Goal: Task Accomplishment & Management: Use online tool/utility

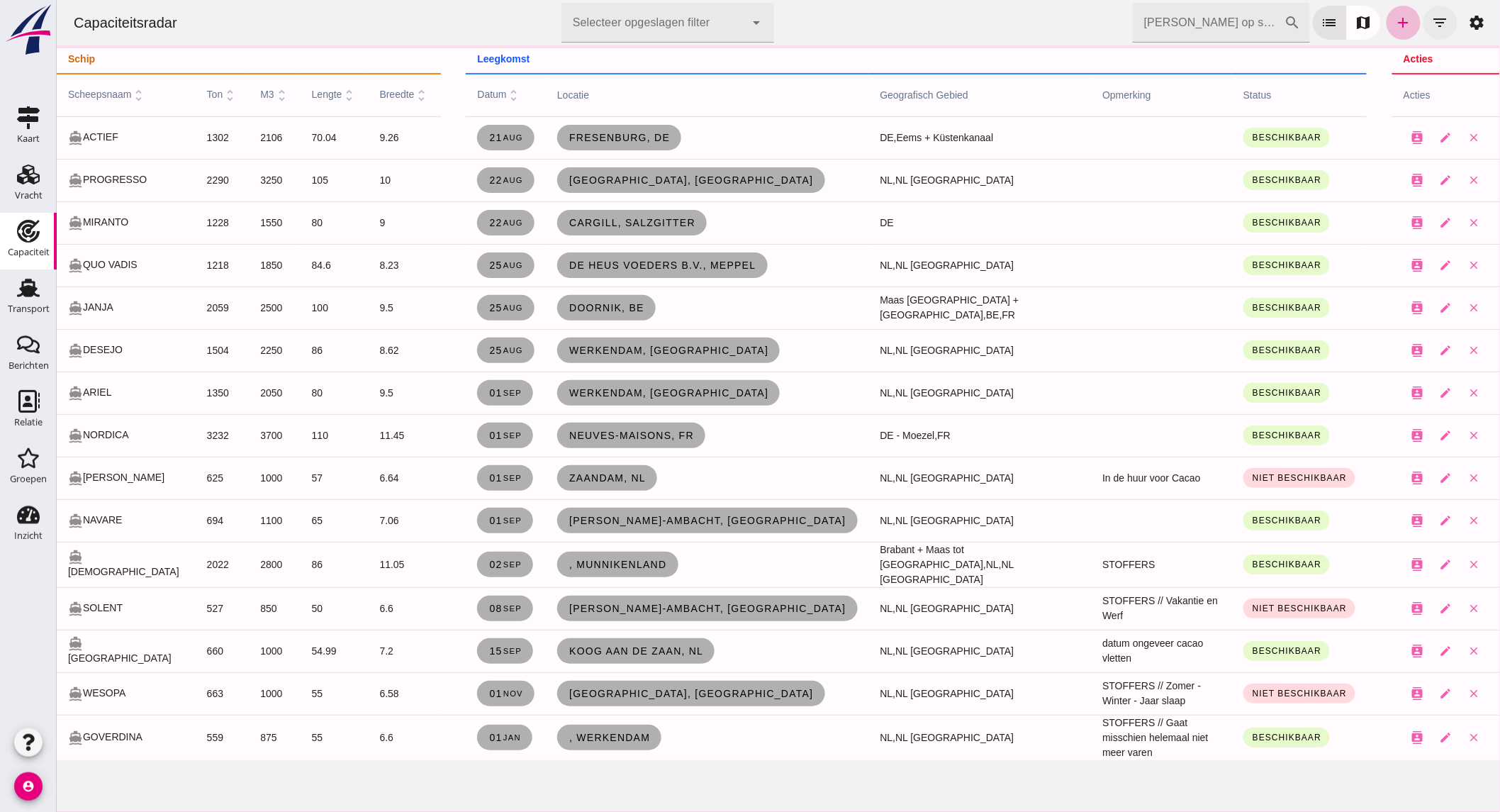
click at [1433, 24] on icon "filter_list" at bounding box center [1440, 23] width 17 height 17
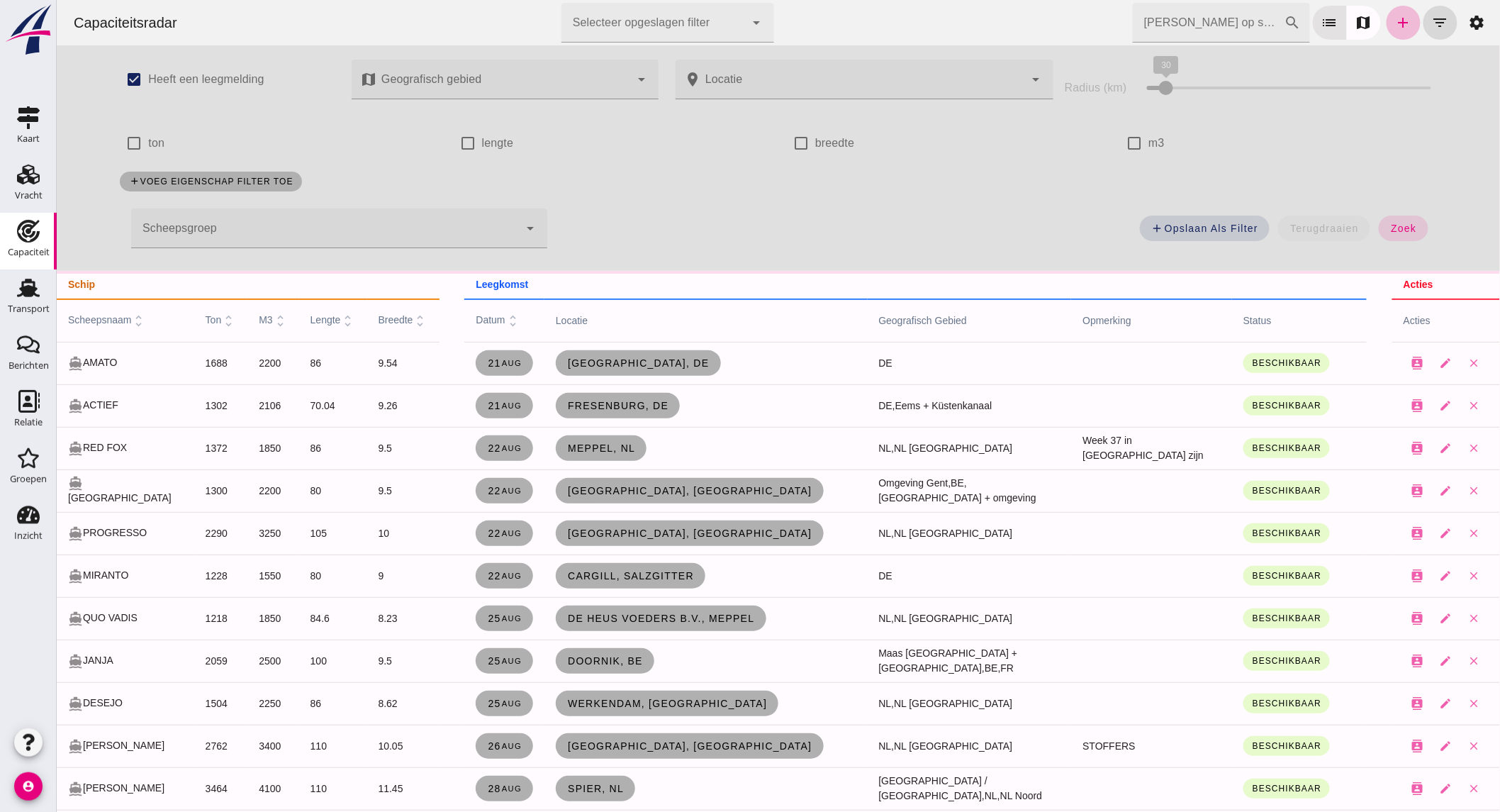
click at [155, 143] on label "ton" at bounding box center [155, 143] width 16 height 40
click at [147, 143] on input "ton" at bounding box center [133, 143] width 28 height 28
checkbox input "true"
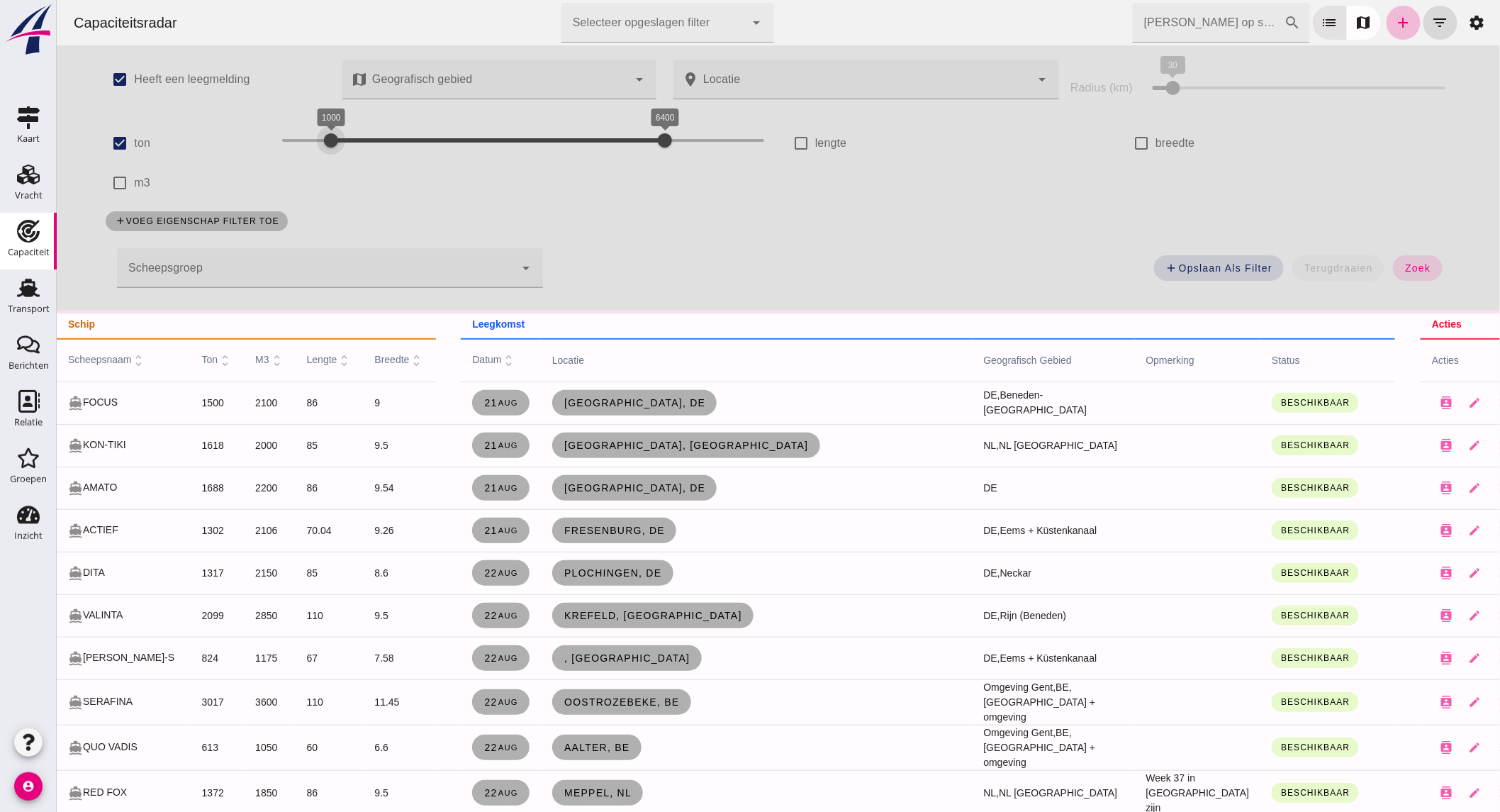
click at [323, 140] on div "1000 6400 1000 6400" at bounding box center [522, 140] width 482 height 23
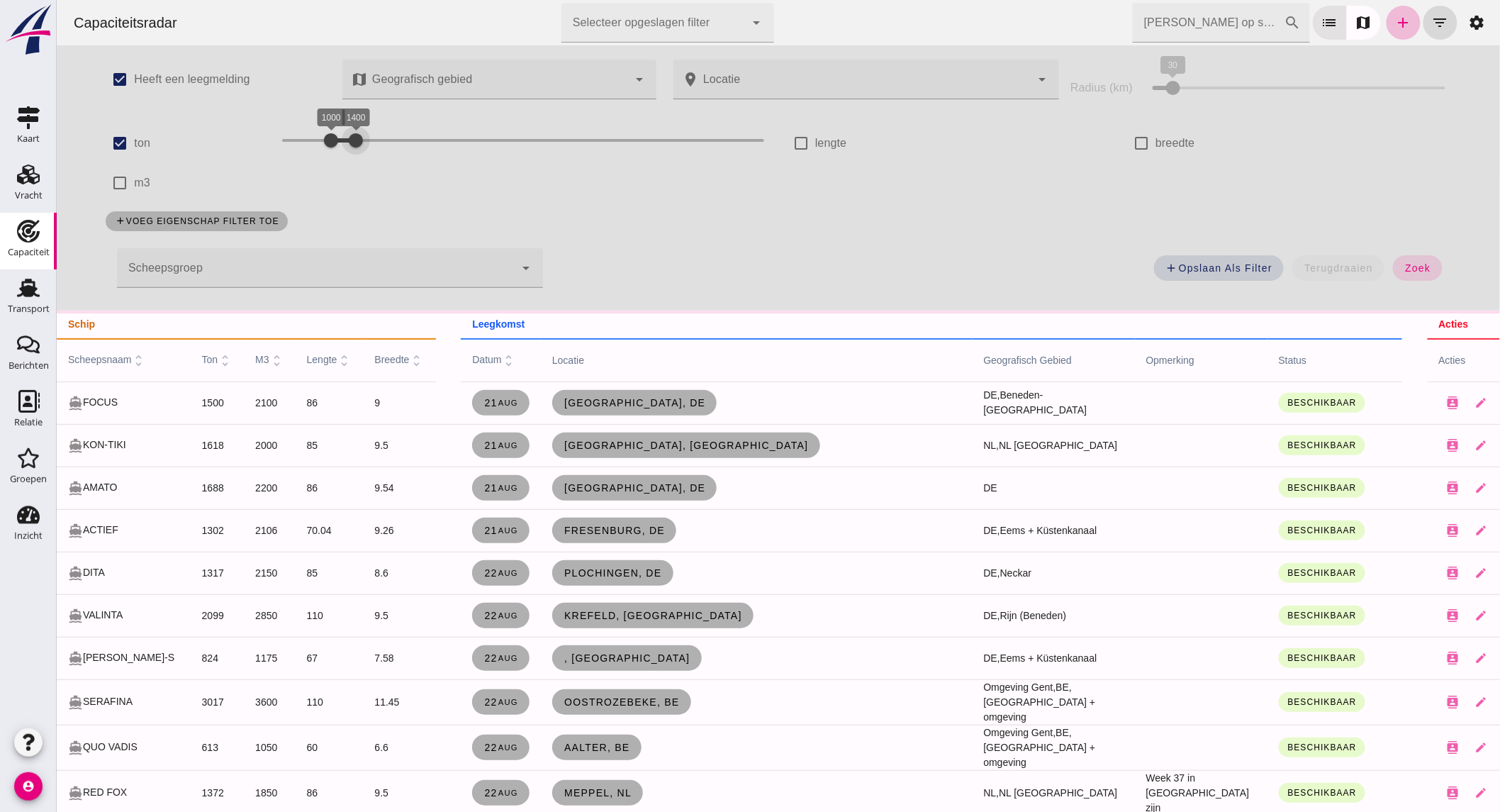
drag, startPoint x: 411, startPoint y: 137, endPoint x: 1495, endPoint y: 209, distance: 1086.4
click at [355, 140] on div "1000 1400 1000 1400" at bounding box center [522, 140] width 482 height 23
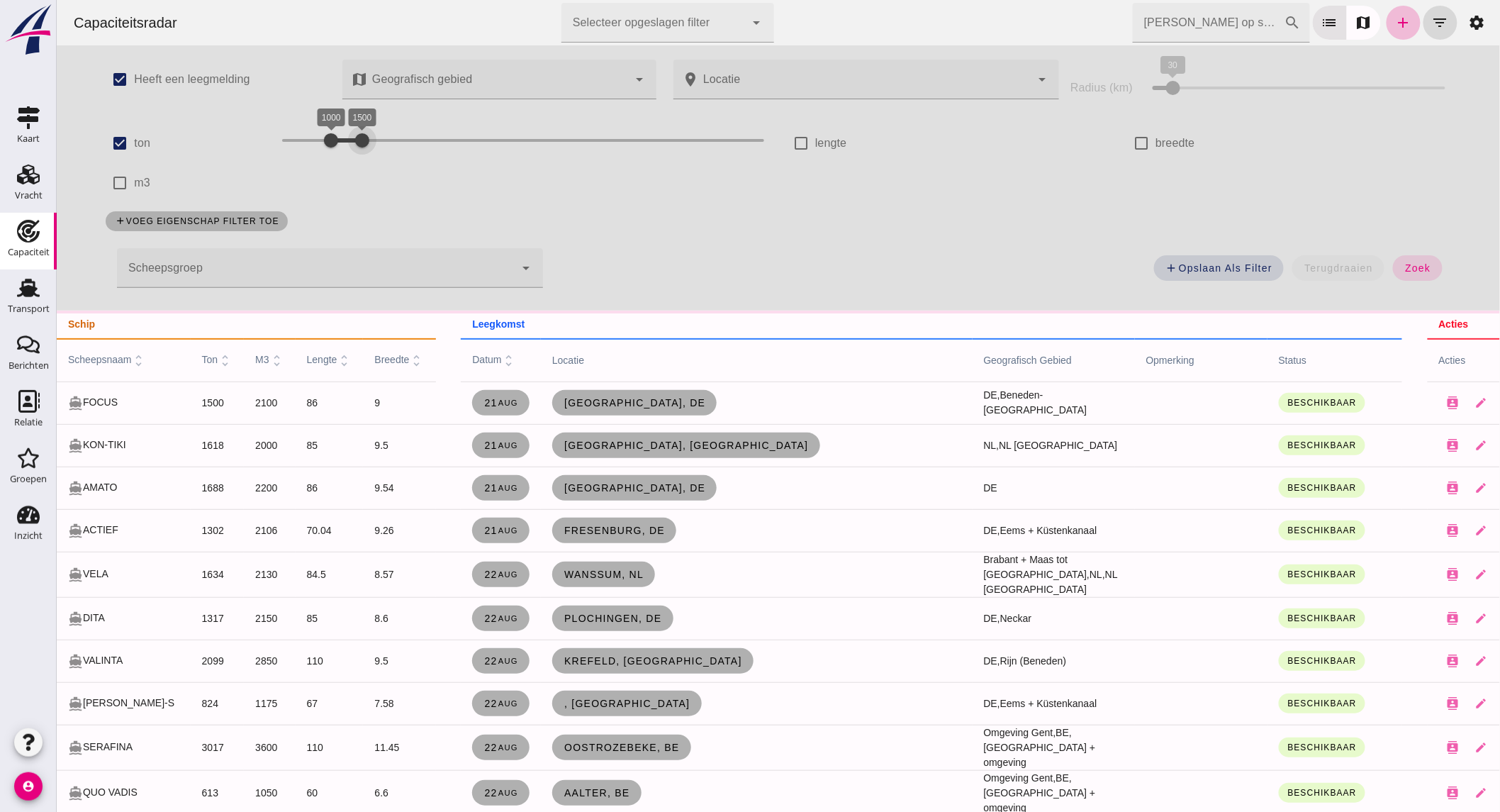
click at [1422, 260] on button "zoek" at bounding box center [1417, 268] width 49 height 26
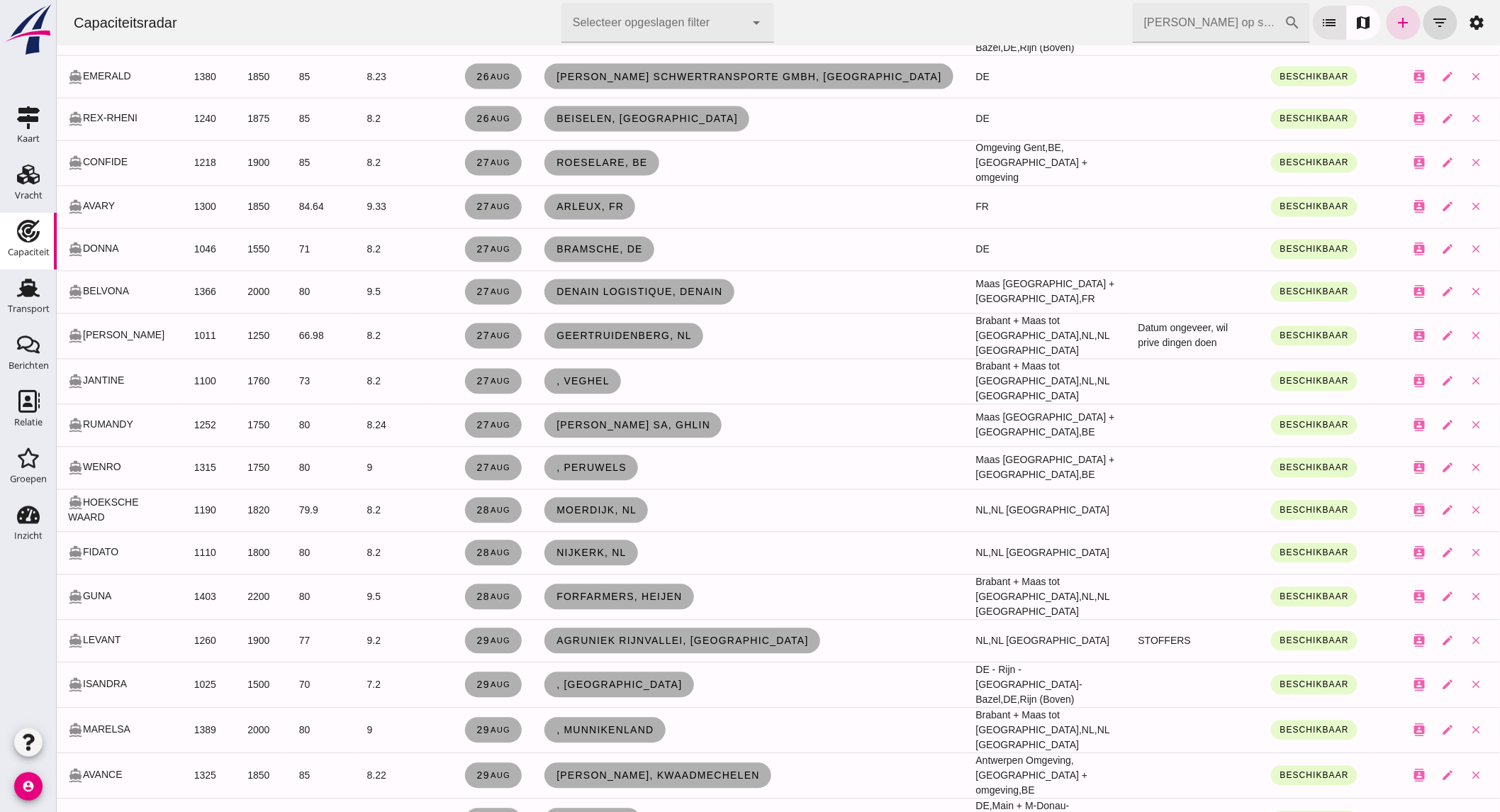
scroll to position [1102, 0]
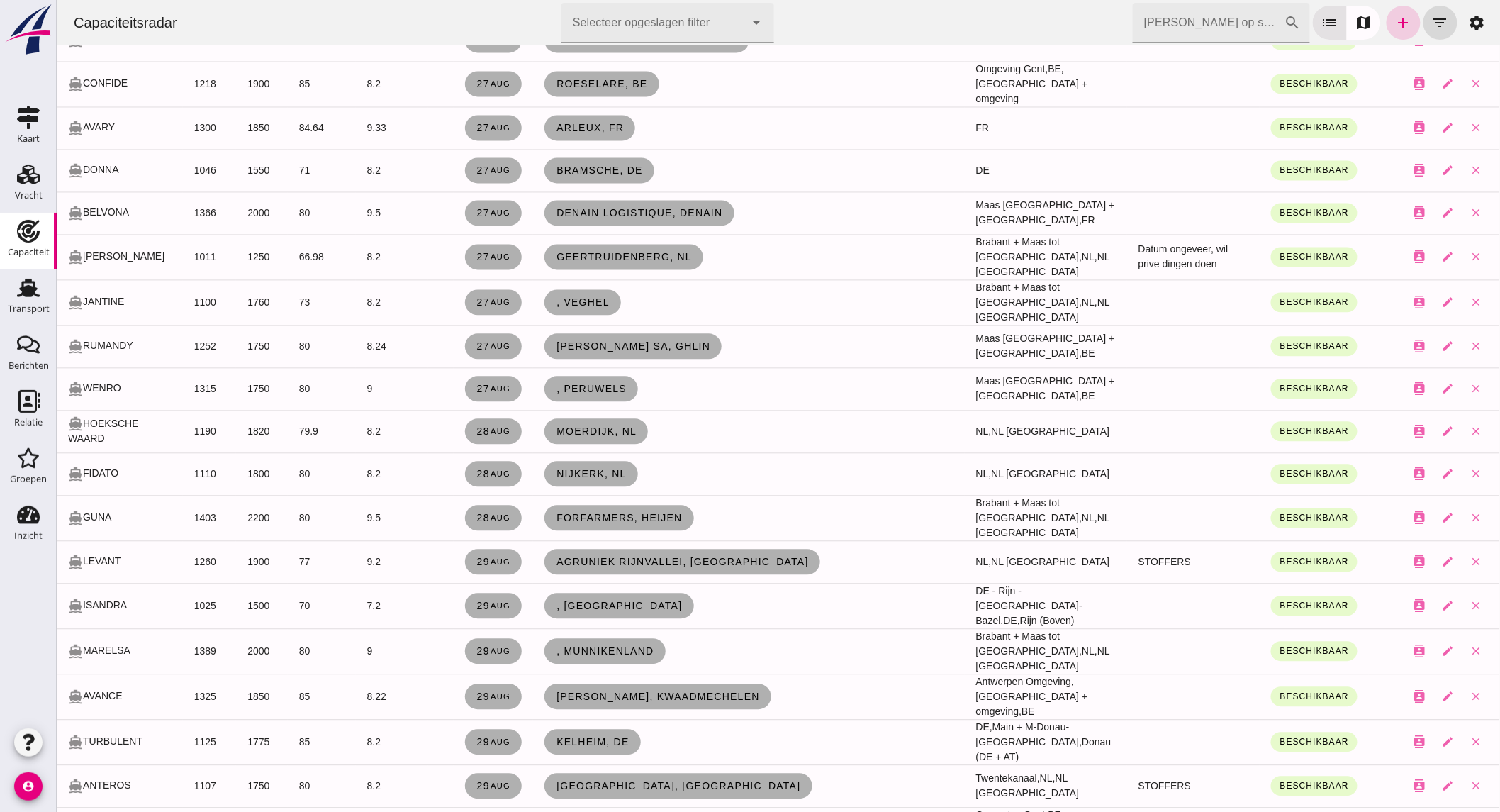
click at [1394, 18] on icon "add" at bounding box center [1403, 23] width 17 height 17
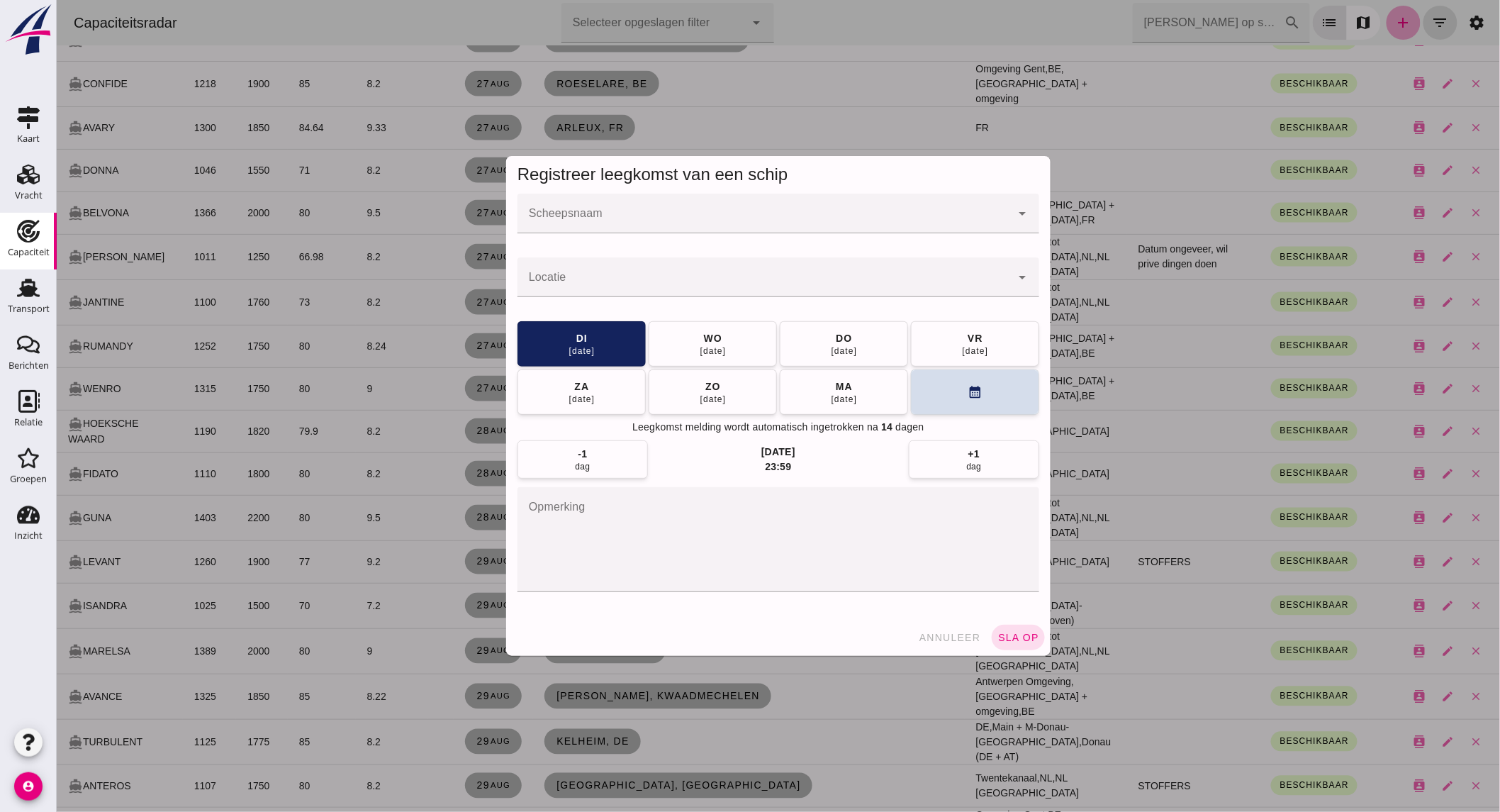
scroll to position [0, 0]
click at [556, 215] on input "Scheepsnaam" at bounding box center [763, 220] width 493 height 17
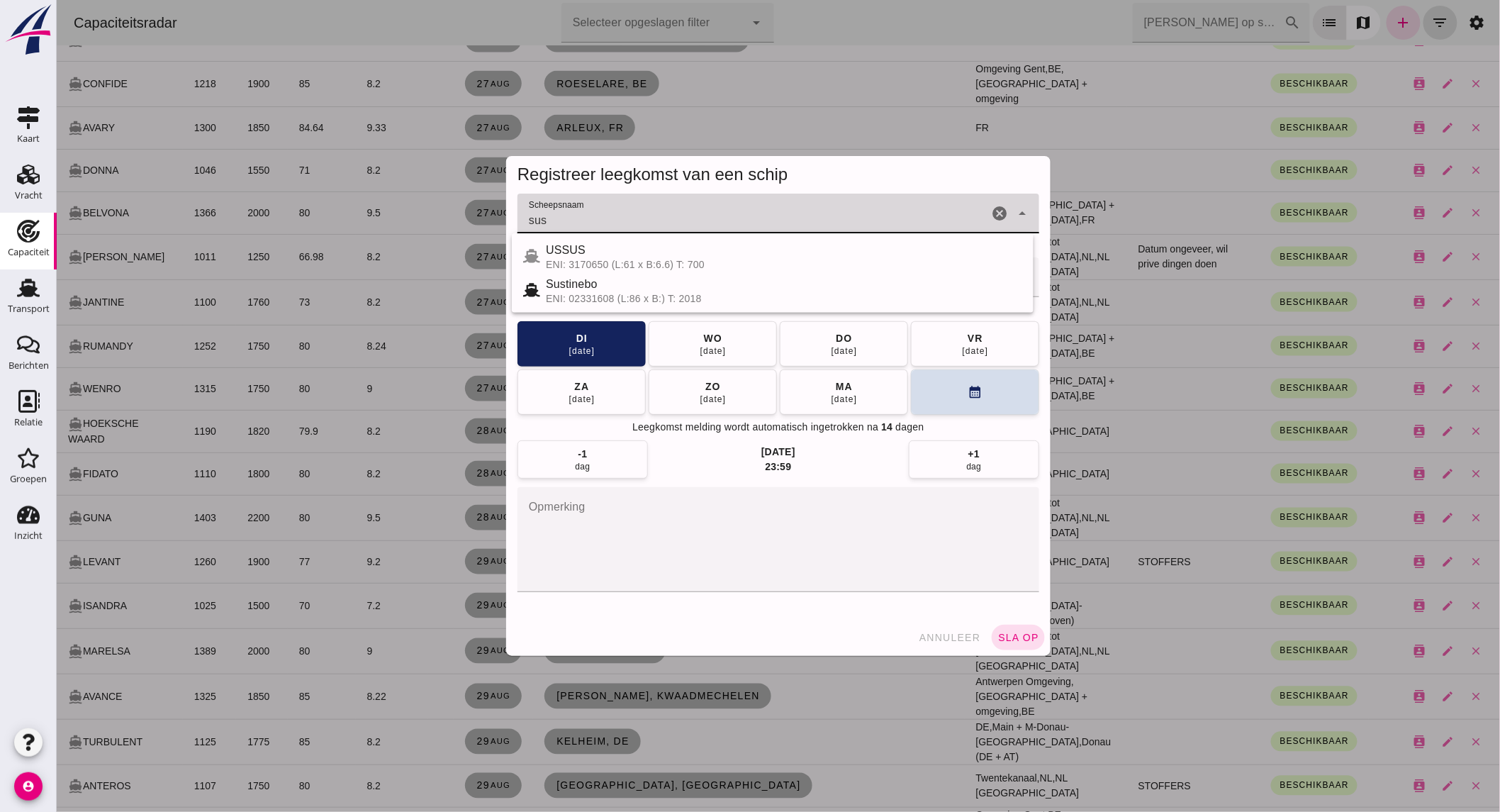
type input "sus"
